Goal: Navigation & Orientation: Find specific page/section

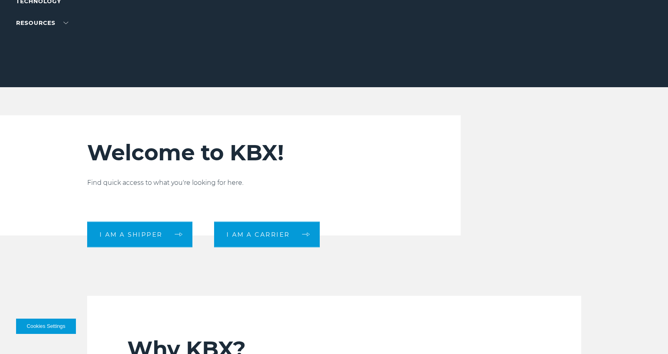
scroll to position [201, 0]
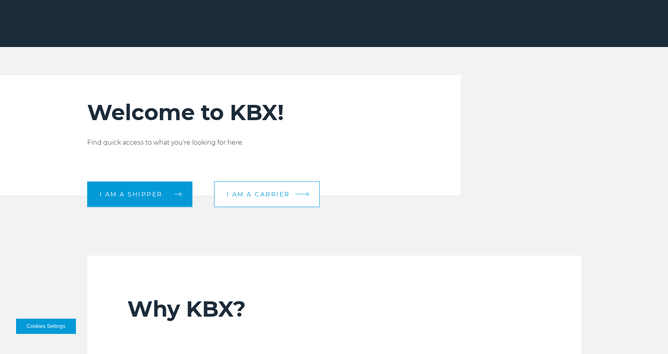
click at [268, 197] on span "I am a carrier" at bounding box center [259, 194] width 64 height 6
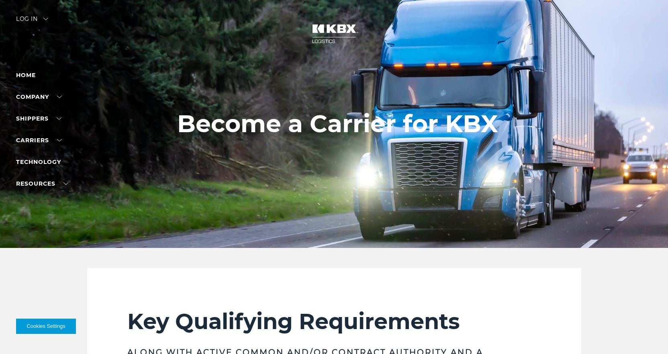
click at [32, 16] on div "Log in" at bounding box center [32, 22] width 32 height 12
